Goal: Information Seeking & Learning: Find specific page/section

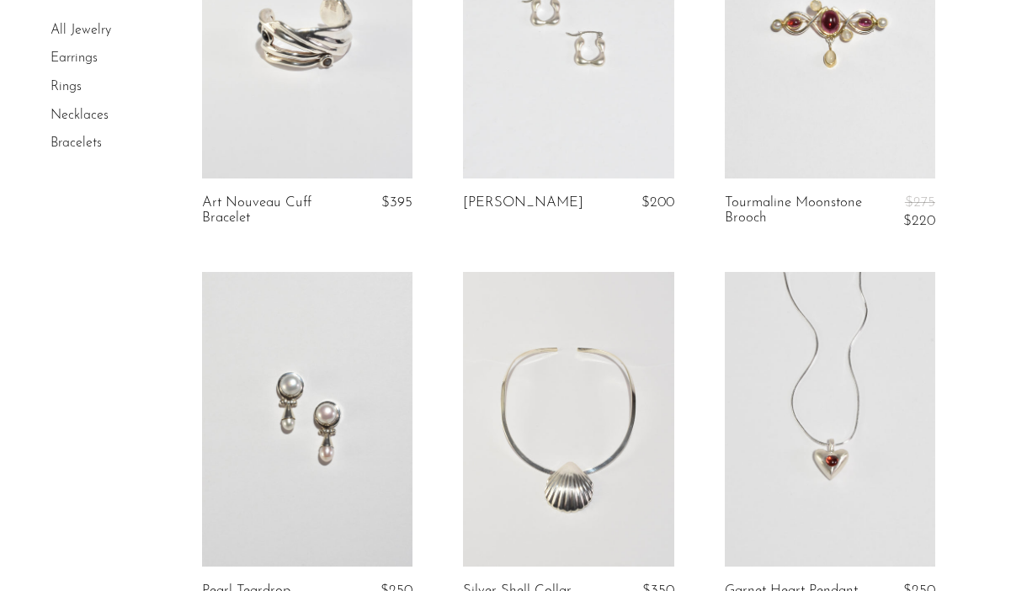
scroll to position [4571, 0]
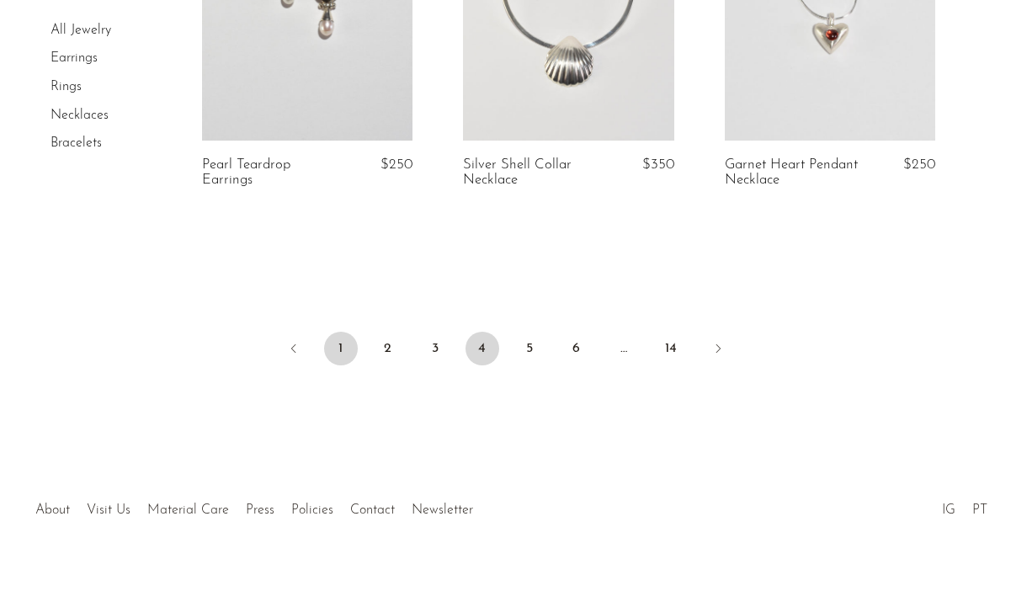
click at [342, 332] on link "1" at bounding box center [341, 349] width 34 height 34
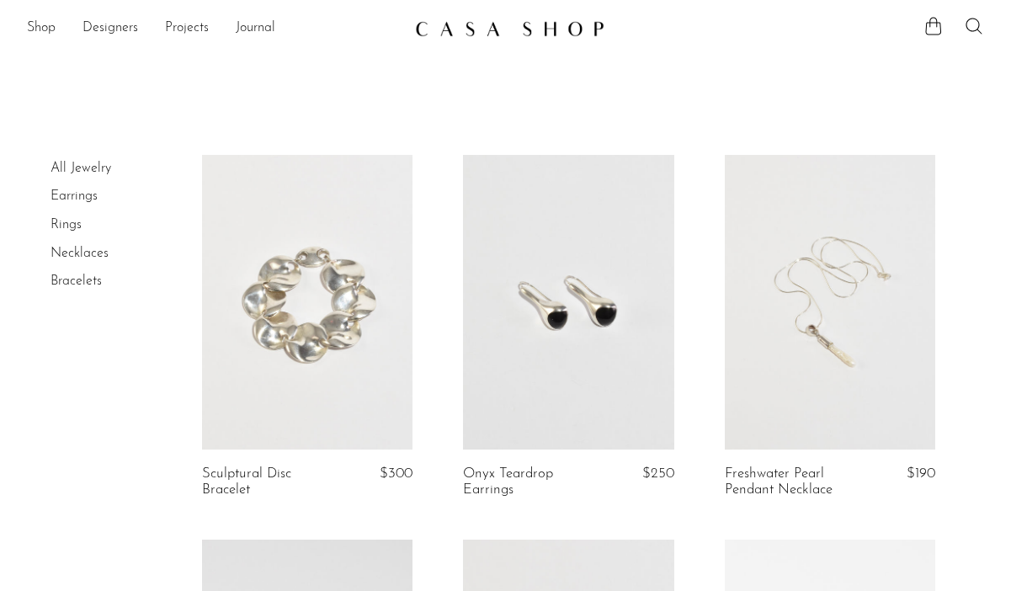
scroll to position [33, 0]
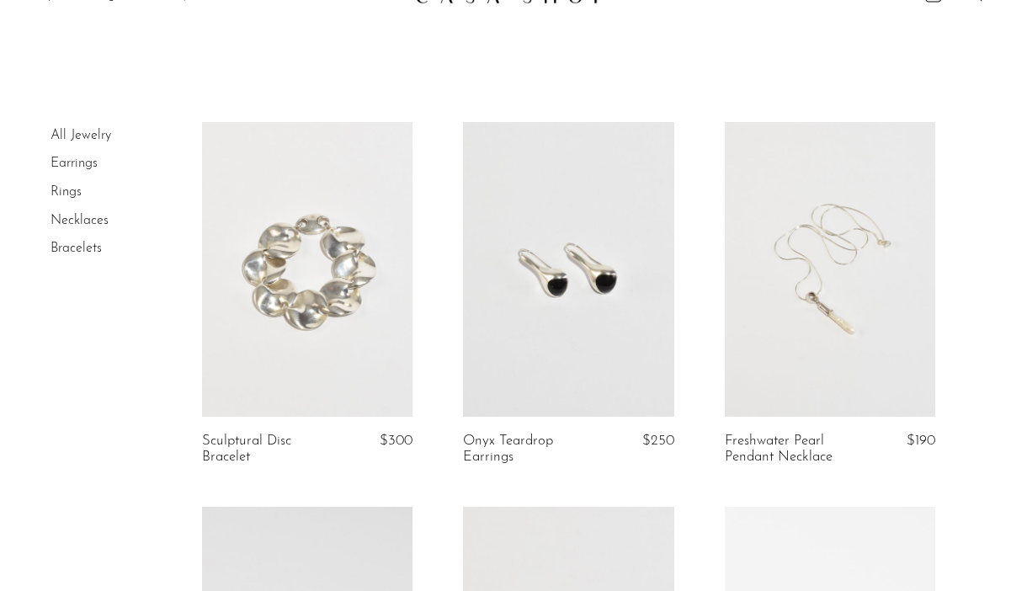
click at [616, 296] on link at bounding box center [568, 269] width 211 height 295
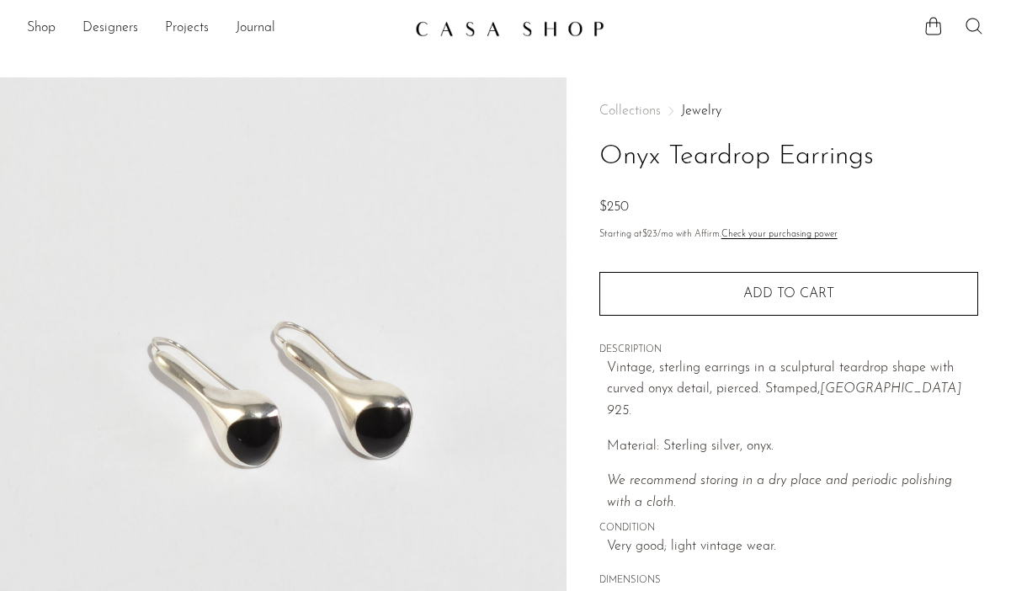
click at [971, 27] on icon at bounding box center [974, 26] width 20 height 20
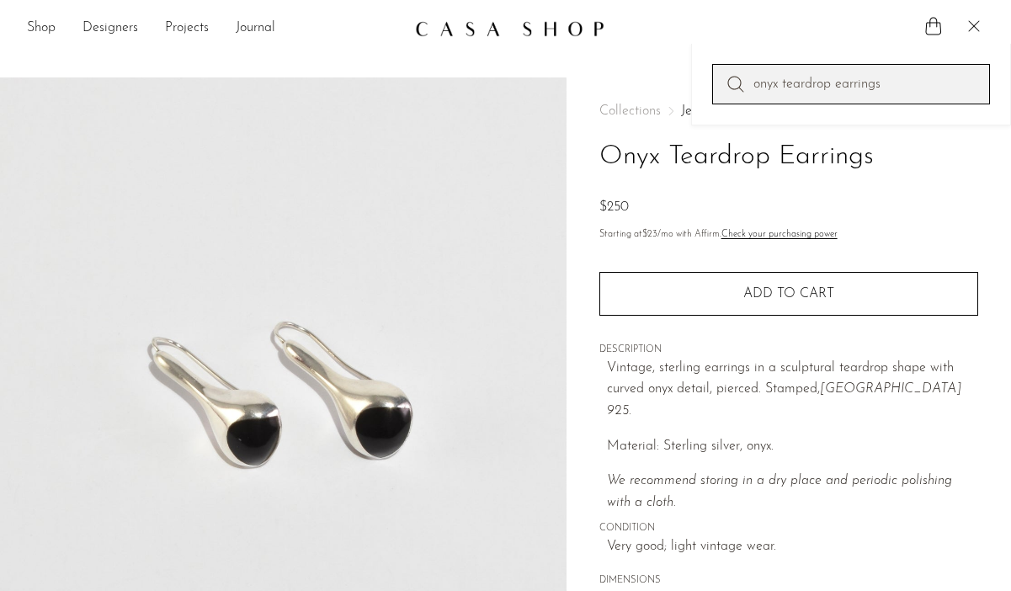
type input "onyx teardrop earrings"
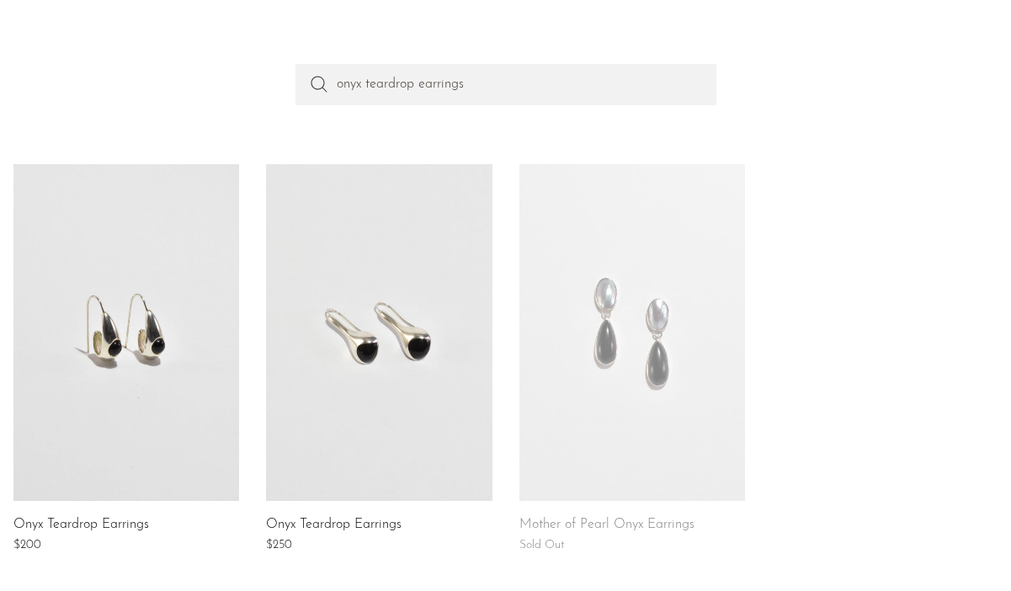
scroll to position [152, 0]
